Goal: Task Accomplishment & Management: Manage account settings

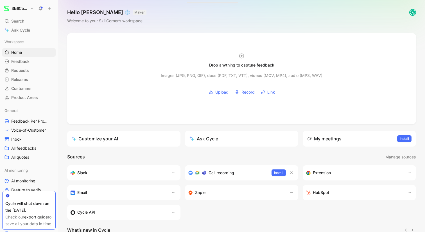
click at [27, 7] on h1 "SkillCorner" at bounding box center [20, 8] width 17 height 5
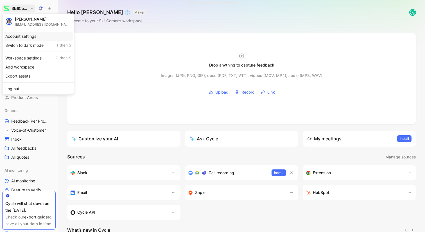
click at [28, 35] on div "Account settings" at bounding box center [38, 36] width 69 height 9
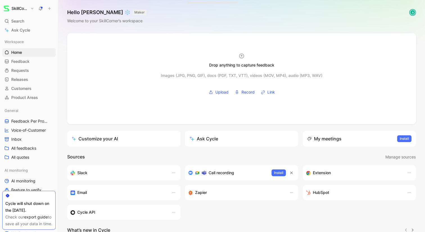
click at [30, 7] on button "SkillCorner" at bounding box center [18, 9] width 33 height 8
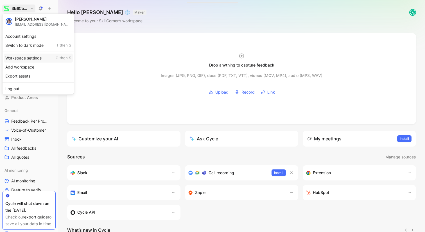
click at [18, 59] on div "Workspace settings G then S" at bounding box center [38, 57] width 69 height 9
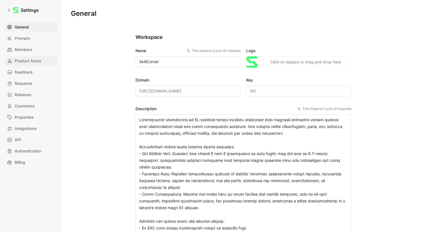
click at [24, 60] on span "Product Areas" at bounding box center [28, 60] width 27 height 7
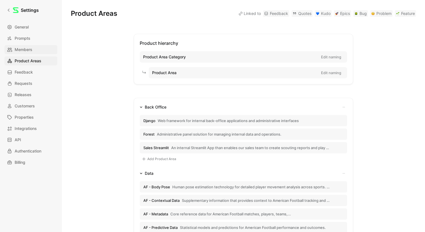
click at [24, 49] on span "Members" at bounding box center [24, 49] width 18 height 7
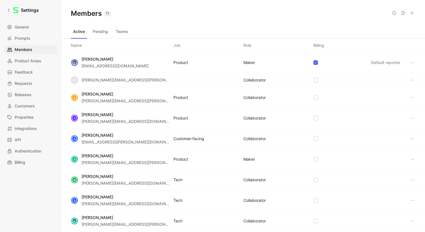
click at [412, 13] on icon at bounding box center [412, 13] width 5 height 5
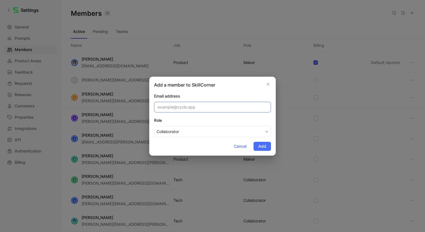
paste input "[PERSON_NAME][EMAIL_ADDRESS][DOMAIN_NAME]"
type input "[PERSON_NAME][EMAIL_ADDRESS][DOMAIN_NAME]"
click at [264, 147] on span "Add" at bounding box center [263, 146] width 8 height 7
